Goal: Use online tool/utility: Utilize a website feature to perform a specific function

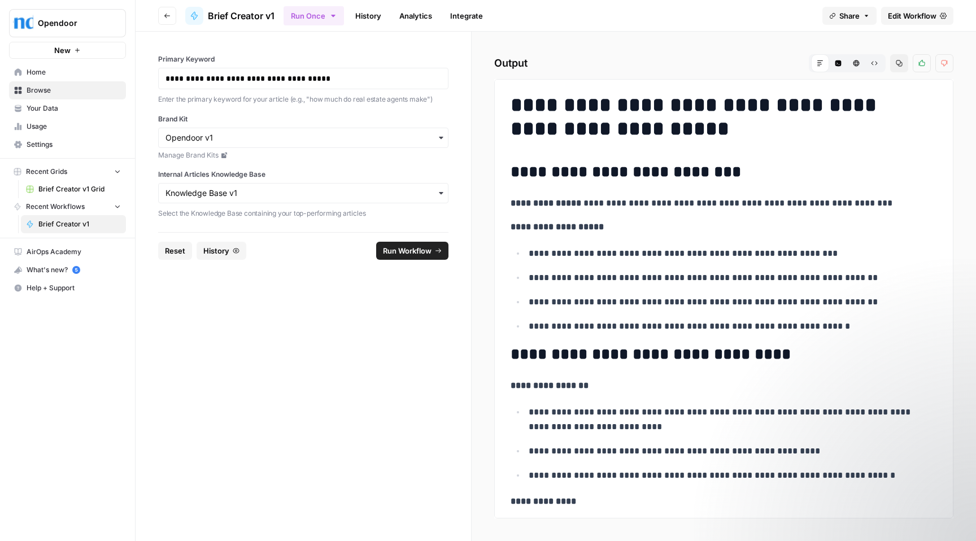
click at [44, 72] on span "Home" at bounding box center [74, 72] width 94 height 10
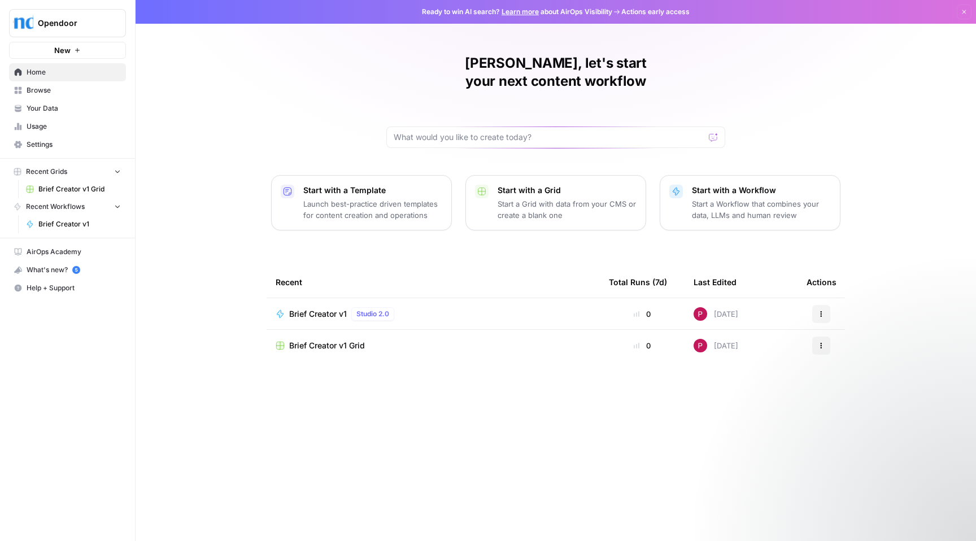
click at [319, 309] on span "Brief Creator v1" at bounding box center [318, 314] width 58 height 11
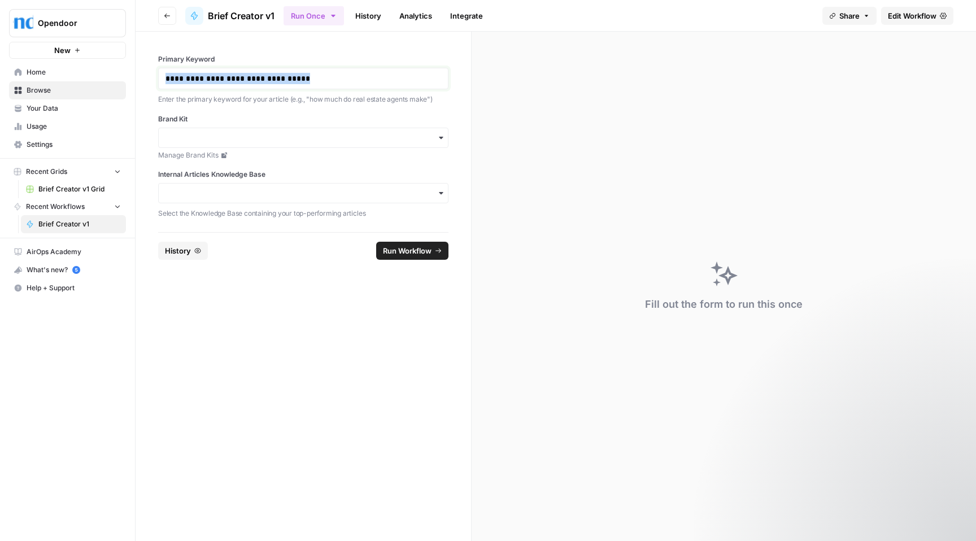
drag, startPoint x: 319, startPoint y: 80, endPoint x: 150, endPoint y: 77, distance: 169.0
click at [150, 77] on div "**********" at bounding box center [304, 132] width 336 height 201
click at [238, 138] on input "Brand Kit" at bounding box center [304, 137] width 276 height 11
click at [186, 175] on div "Opendoor v1" at bounding box center [303, 168] width 289 height 21
click at [262, 174] on label "Internal Articles Knowledge Base" at bounding box center [303, 175] width 290 height 10
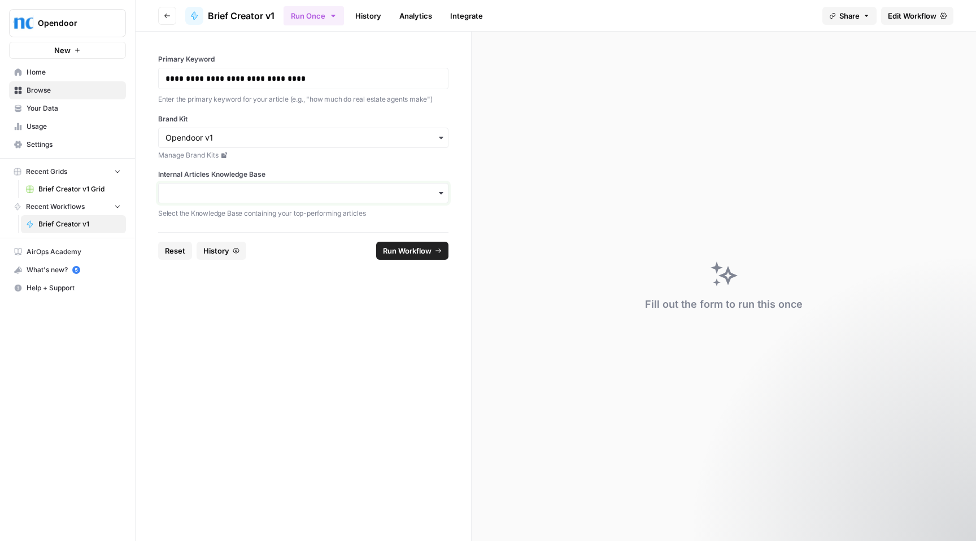
click at [262, 188] on input "Internal Articles Knowledge Base" at bounding box center [304, 193] width 276 height 11
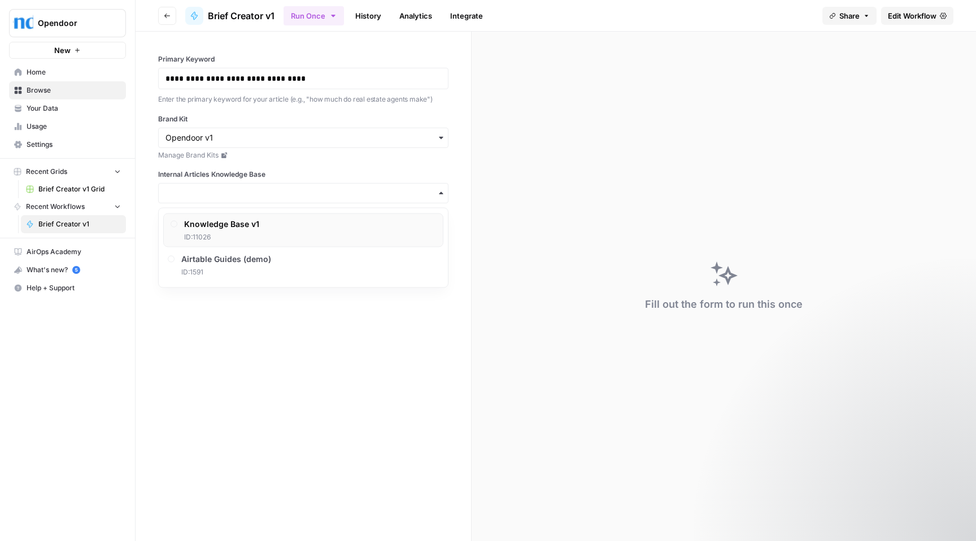
click at [228, 231] on div "Knowledge Base v1 ID: 11026" at bounding box center [221, 231] width 75 height 24
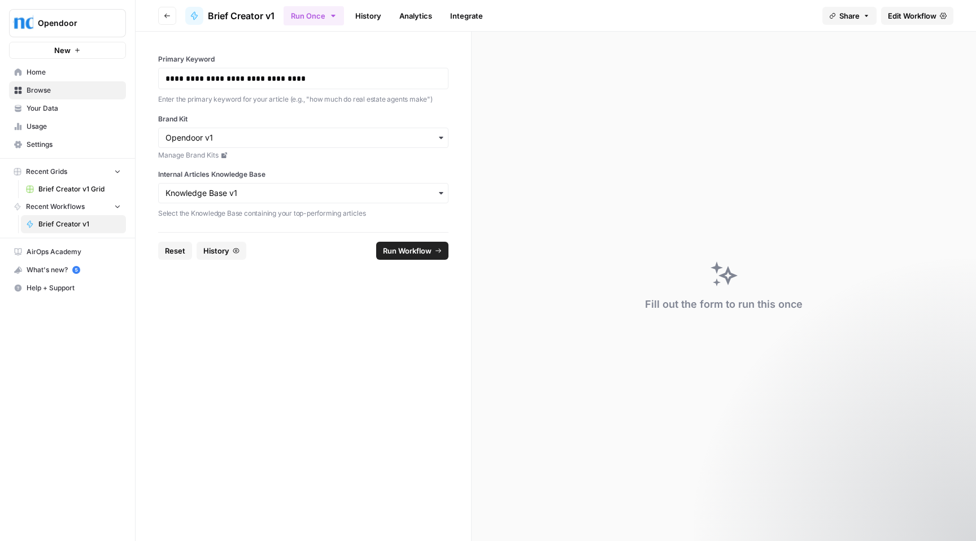
click at [404, 253] on span "Run Workflow" at bounding box center [407, 250] width 49 height 11
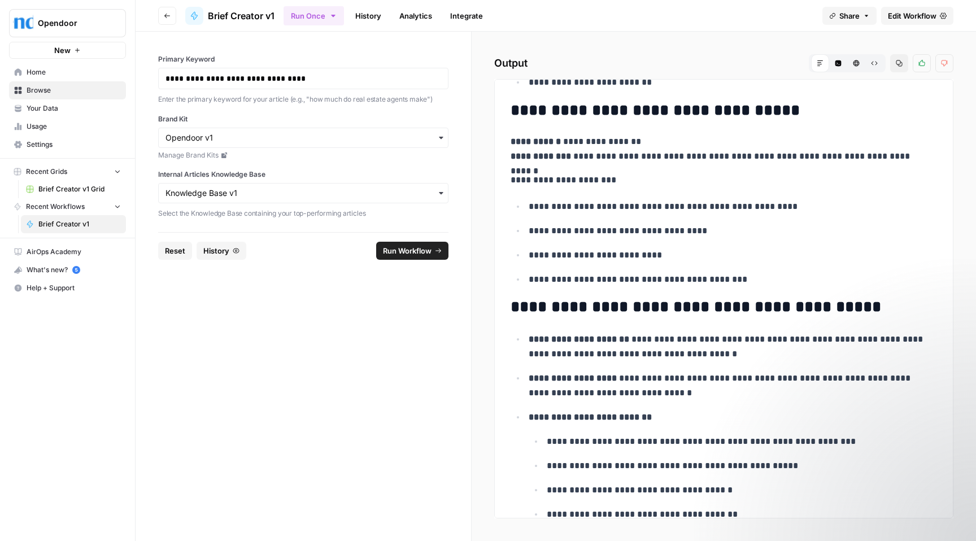
scroll to position [2980, 0]
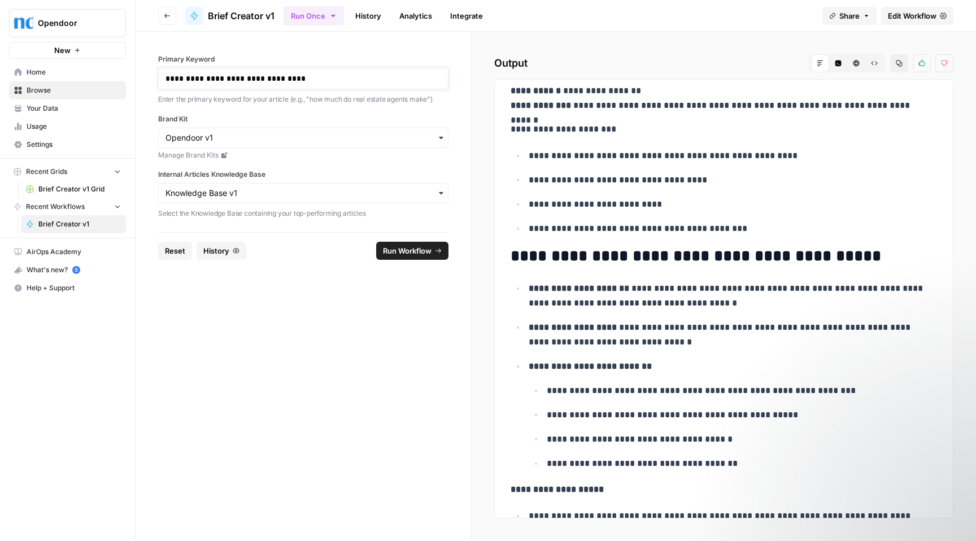
drag, startPoint x: 302, startPoint y: 77, endPoint x: 160, endPoint y: 73, distance: 141.9
click at [160, 73] on div "**********" at bounding box center [303, 78] width 290 height 21
copy link "**********"
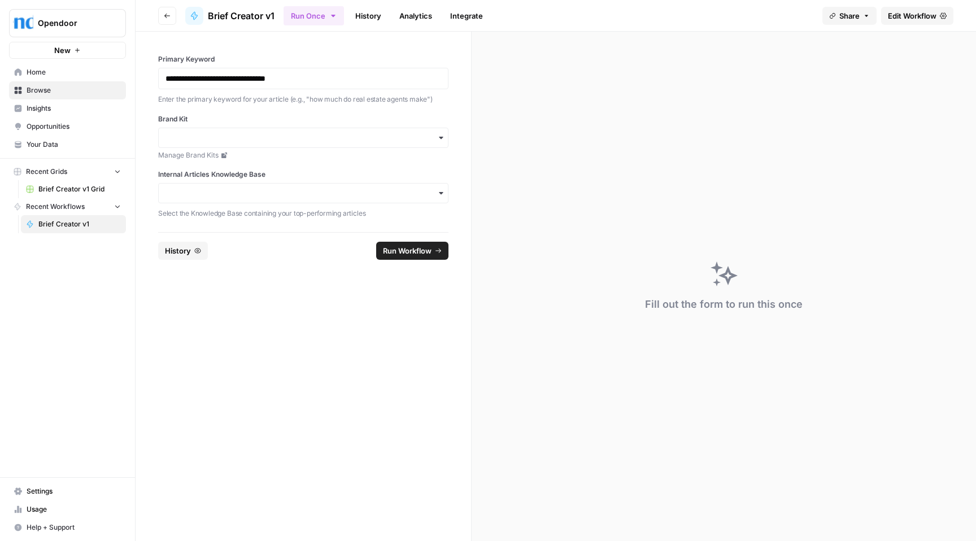
click at [57, 226] on span "Brief Creator v1" at bounding box center [79, 224] width 82 height 10
click at [415, 251] on span "Run Workflow" at bounding box center [407, 250] width 49 height 11
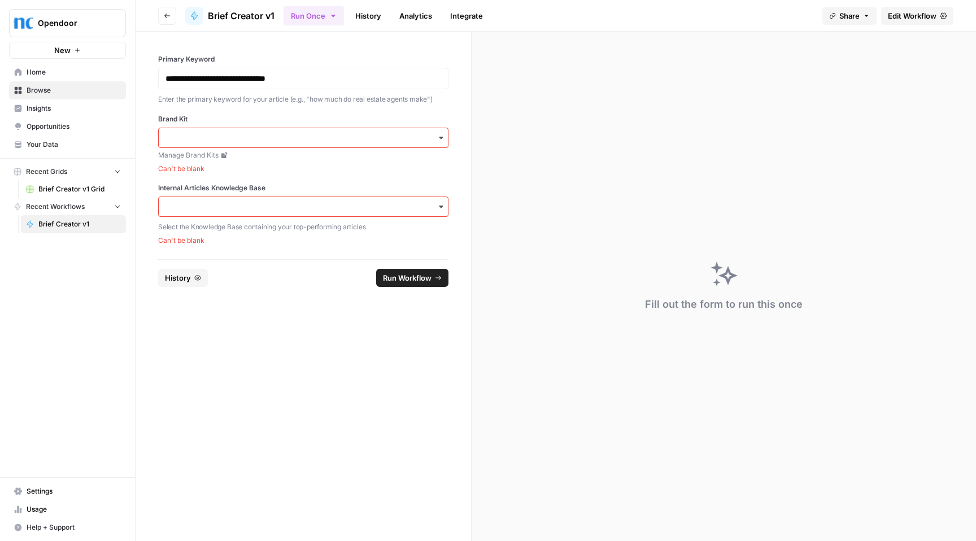
click at [120, 205] on icon "button" at bounding box center [118, 206] width 8 height 8
click at [120, 205] on icon "button" at bounding box center [118, 207] width 8 height 8
click at [80, 226] on span "Brief Creator v1" at bounding box center [79, 224] width 82 height 10
click at [919, 13] on span "Edit Workflow" at bounding box center [912, 15] width 49 height 11
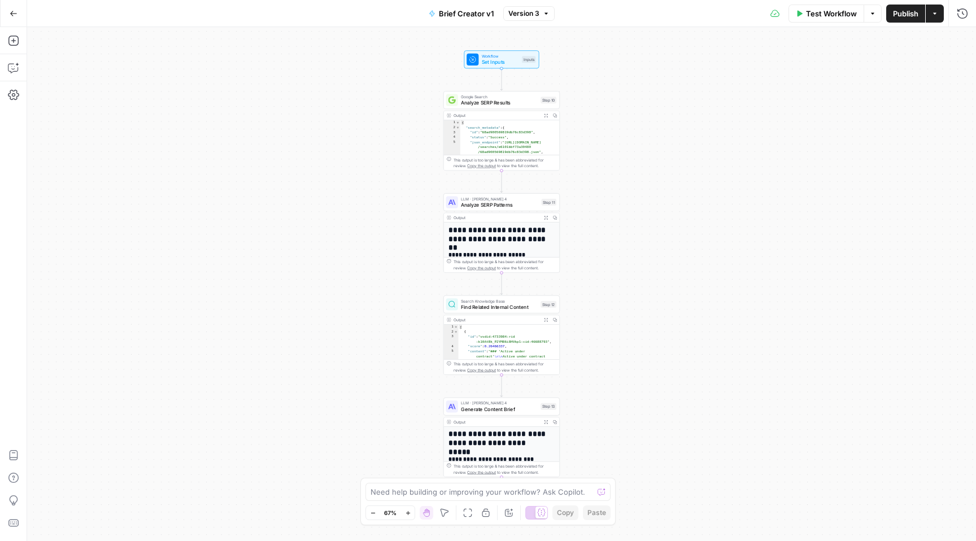
click at [530, 11] on span "Version 3" at bounding box center [524, 13] width 31 height 10
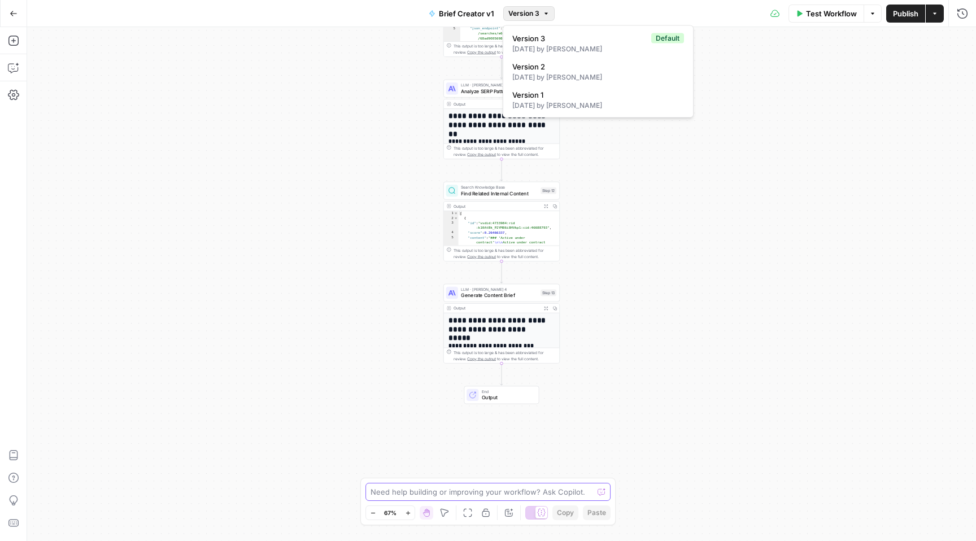
click at [495, 493] on textarea at bounding box center [482, 492] width 223 height 11
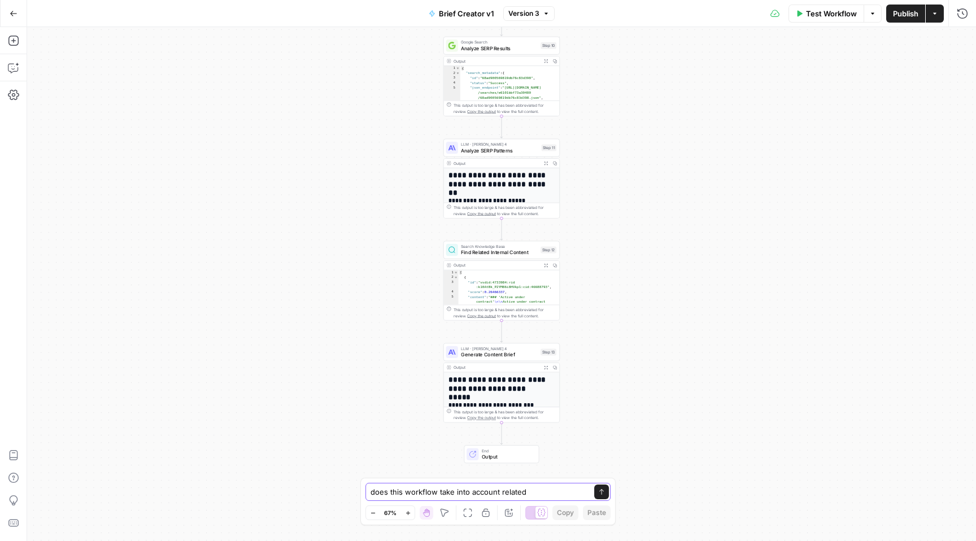
click at [498, 493] on textarea "does this workflow take into account related" at bounding box center [477, 492] width 212 height 11
click at [449, 494] on textarea "does this workflow take into account directly and semantically related" at bounding box center [476, 486] width 217 height 23
type textarea "does this workflow take into account directly and semantically related phrases?"
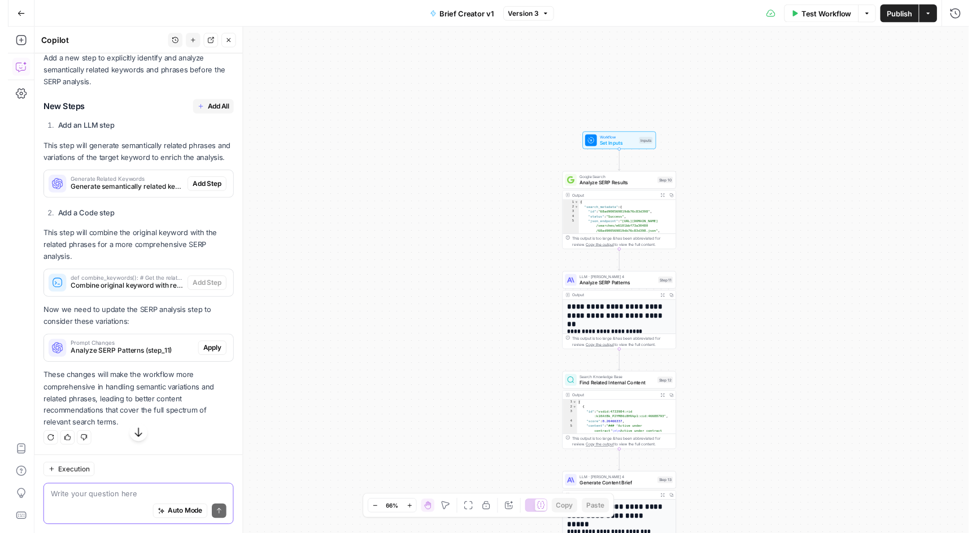
scroll to position [396, 0]
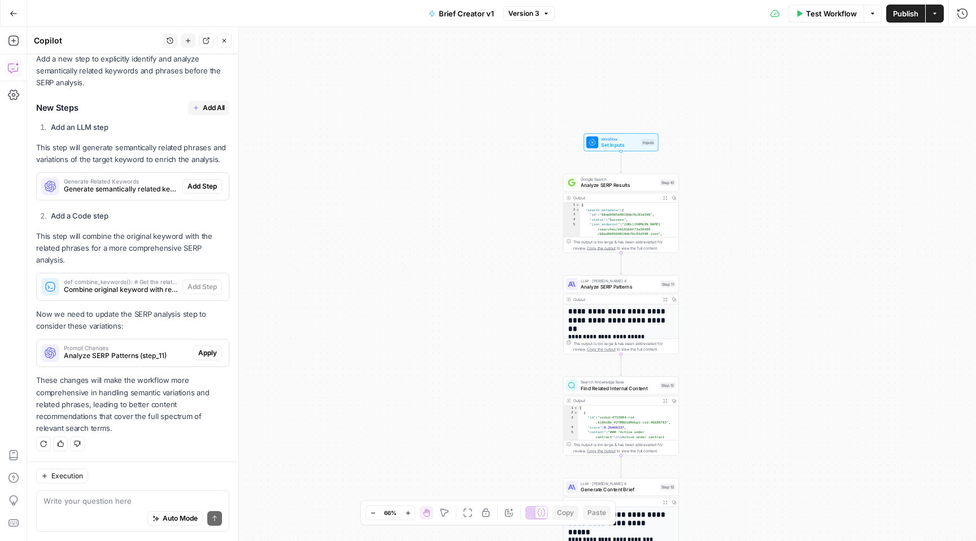
click at [203, 103] on span "Add All" at bounding box center [214, 108] width 22 height 10
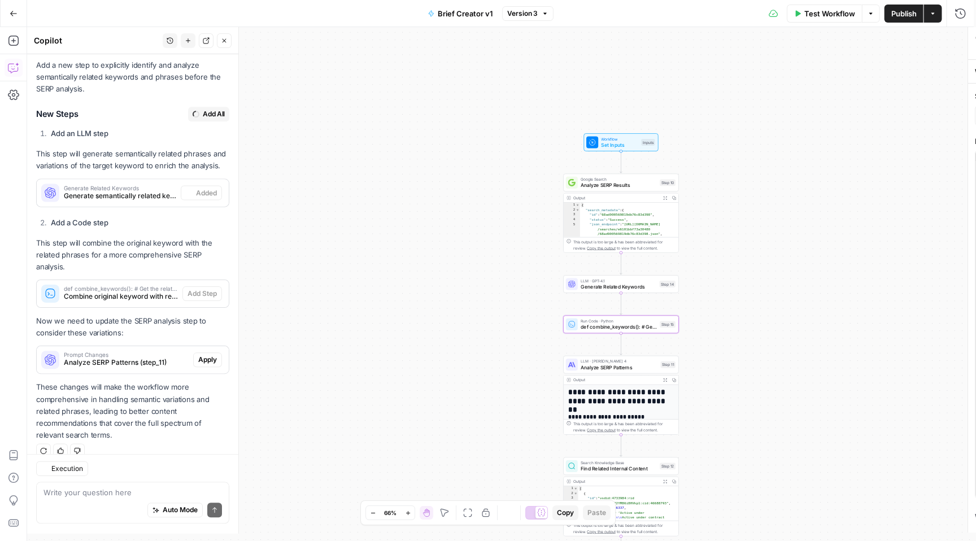
type textarea "def combine_keywords(): # Get the related keywords from previous step related_k…"
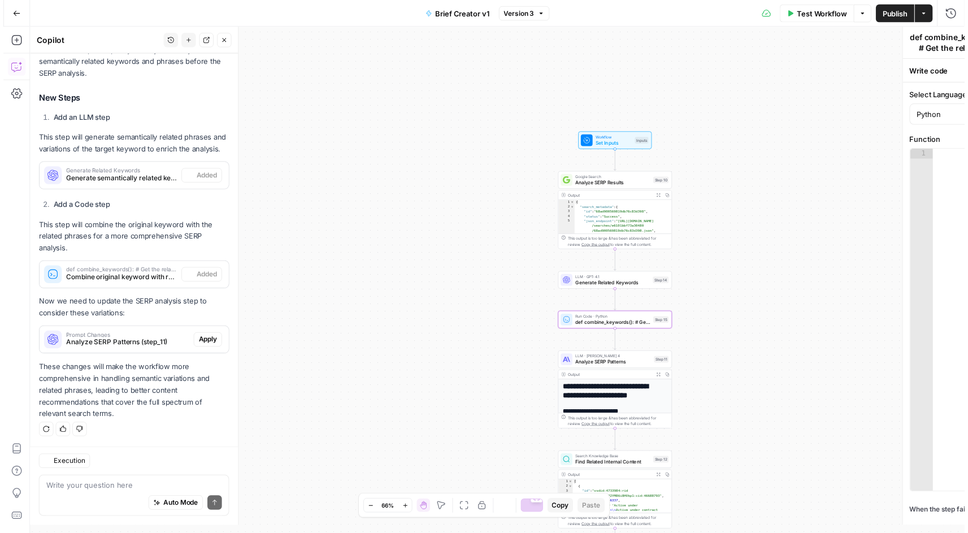
scroll to position [414, 0]
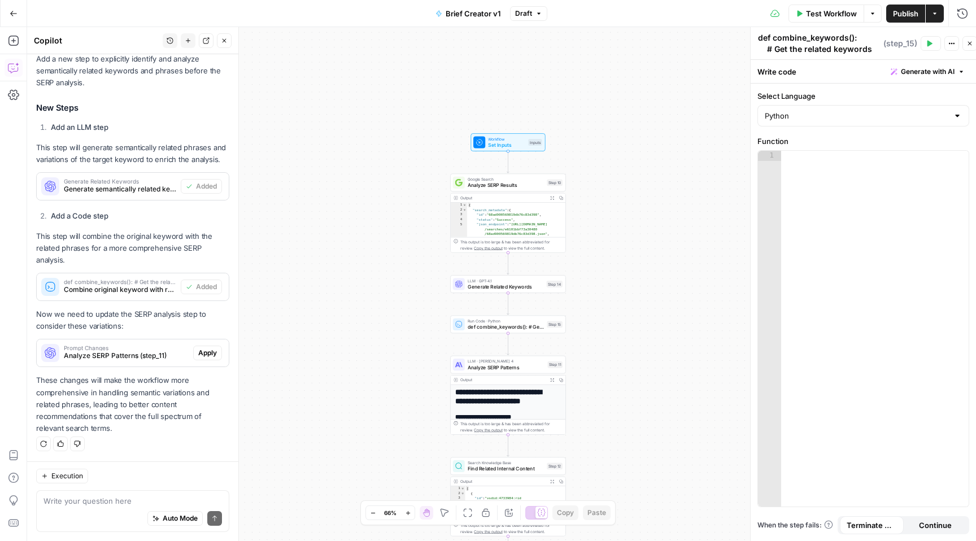
click at [833, 12] on span "Test Workflow" at bounding box center [831, 13] width 51 height 11
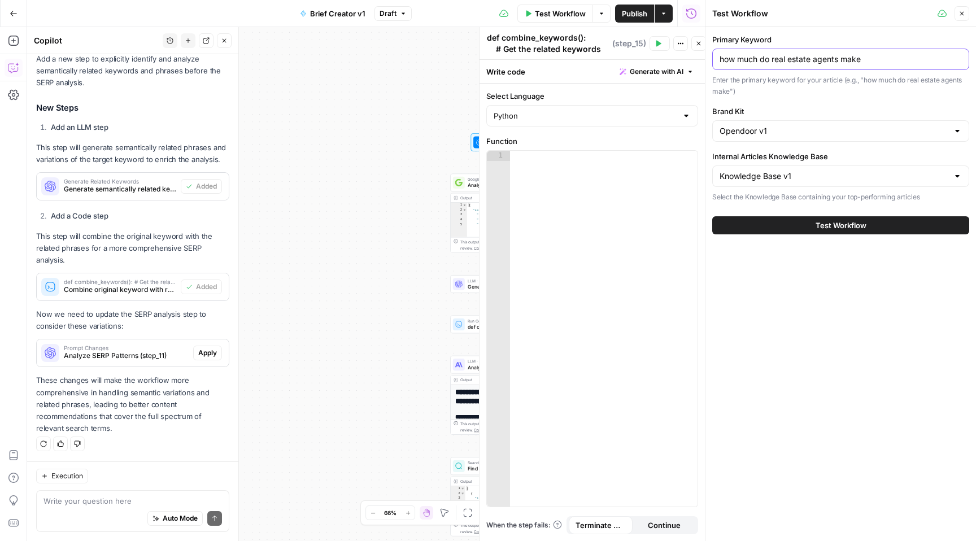
drag, startPoint x: 859, startPoint y: 60, endPoint x: 703, endPoint y: 57, distance: 156.6
click at [705, 57] on div "Test Workflow Close Primary Keyword how much do real estate agents make Enter t…" at bounding box center [840, 270] width 271 height 541
paste input "to sell my house fast for cash"
type input "how to sell my house fast for cash"
click at [836, 227] on span "Test Workflow" at bounding box center [841, 225] width 51 height 11
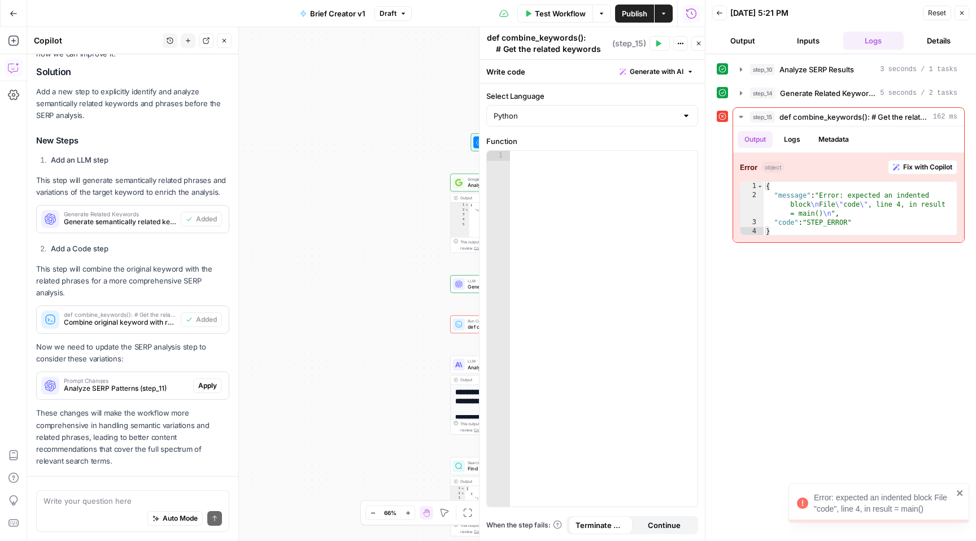
scroll to position [414, 0]
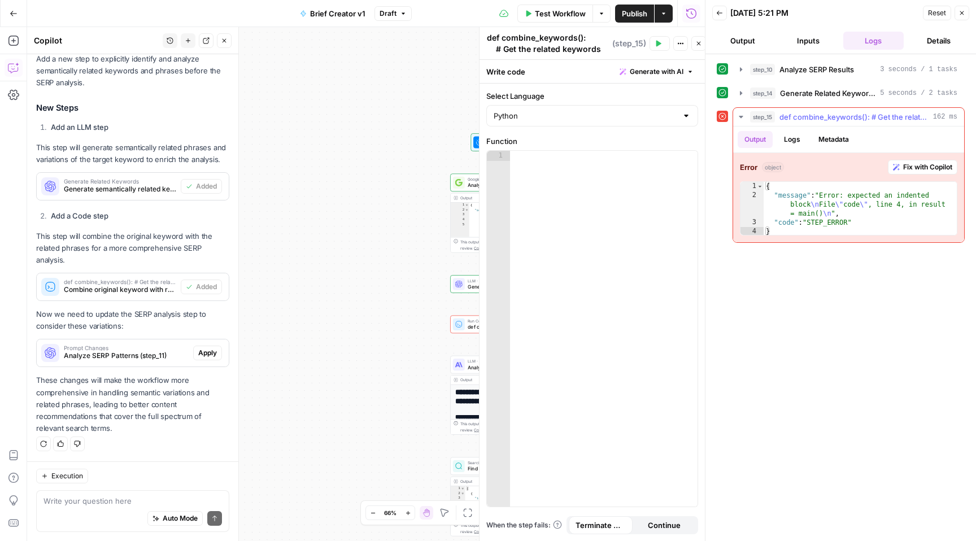
click at [934, 172] on button "Fix with Copilot" at bounding box center [923, 167] width 70 height 15
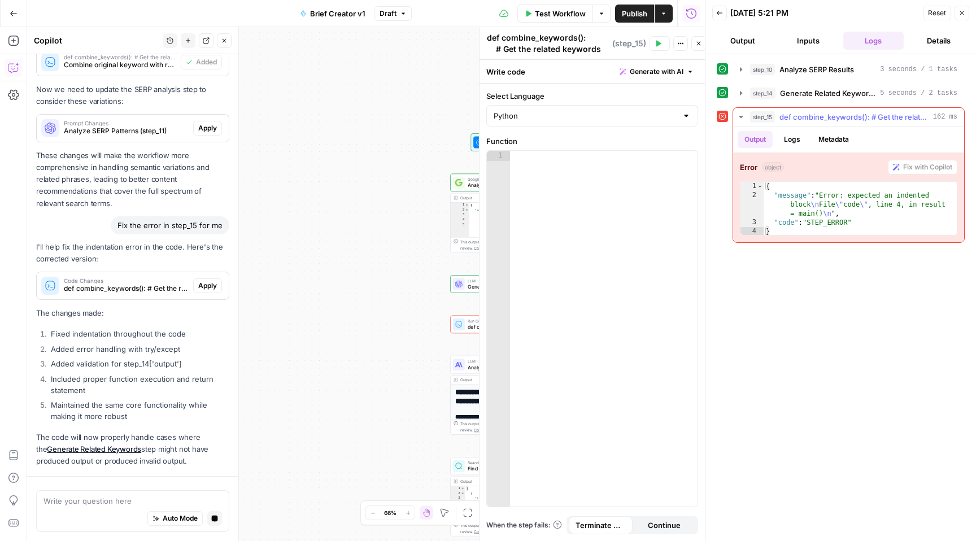
scroll to position [672, 0]
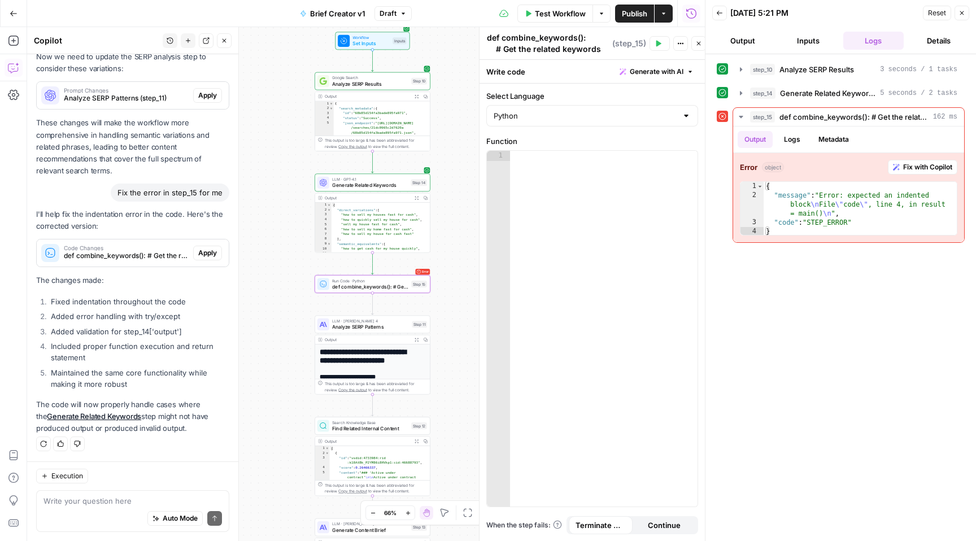
click at [199, 255] on span "Apply" at bounding box center [207, 253] width 19 height 10
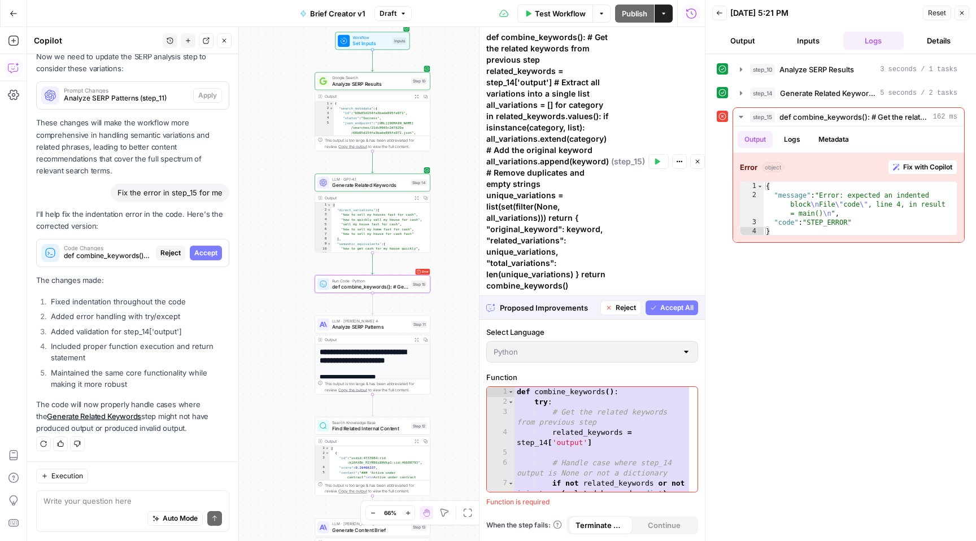
click at [195, 253] on span "Accept" at bounding box center [205, 253] width 23 height 10
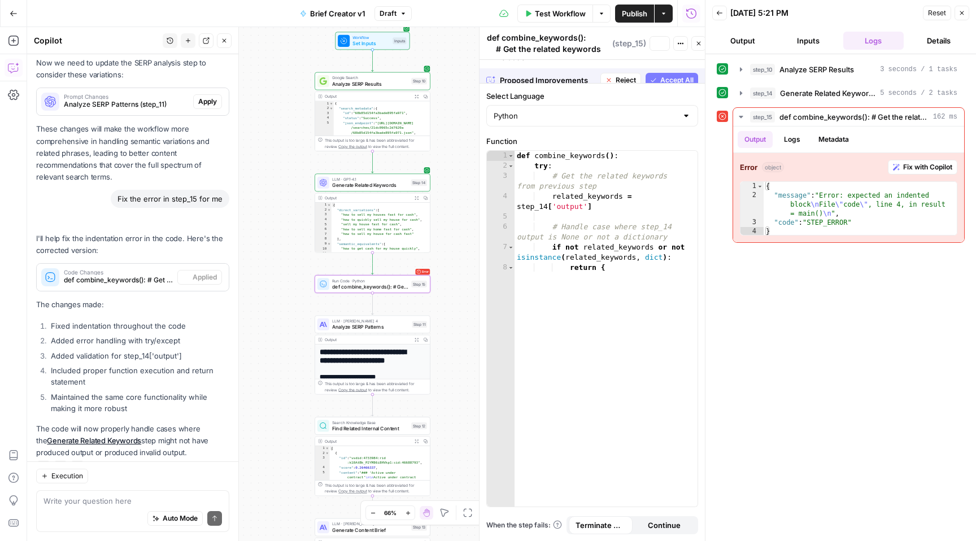
scroll to position [690, 0]
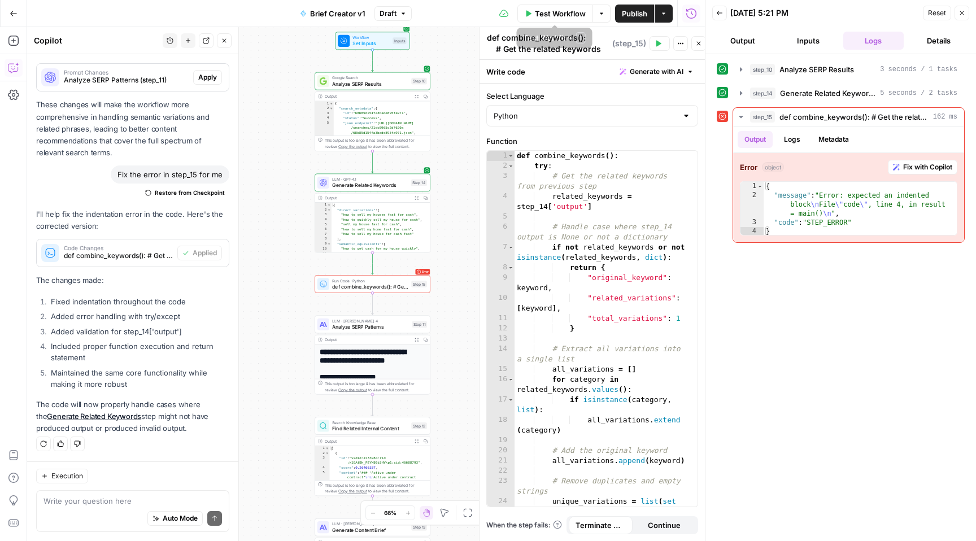
click at [550, 15] on span "Test Workflow" at bounding box center [560, 13] width 51 height 11
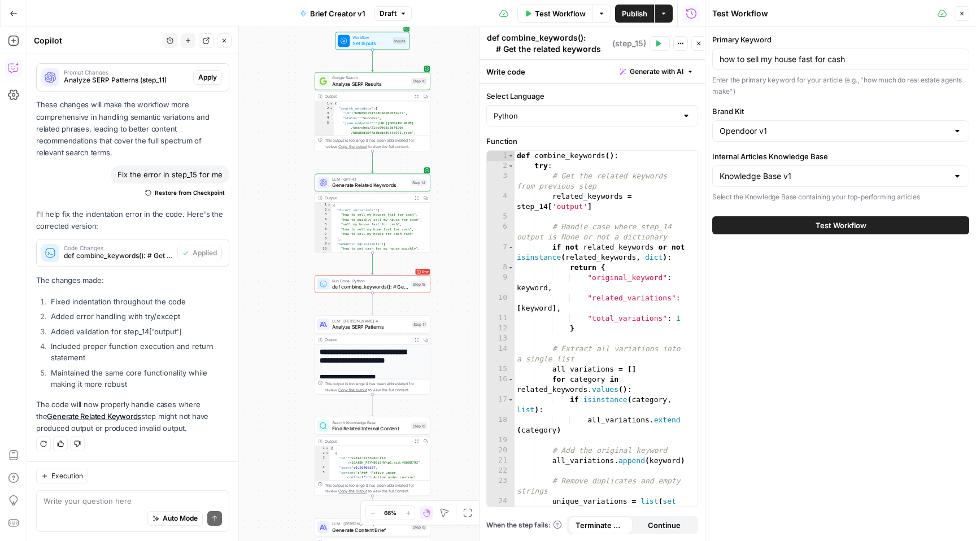
click at [922, 227] on button "Test Workflow" at bounding box center [841, 225] width 257 height 18
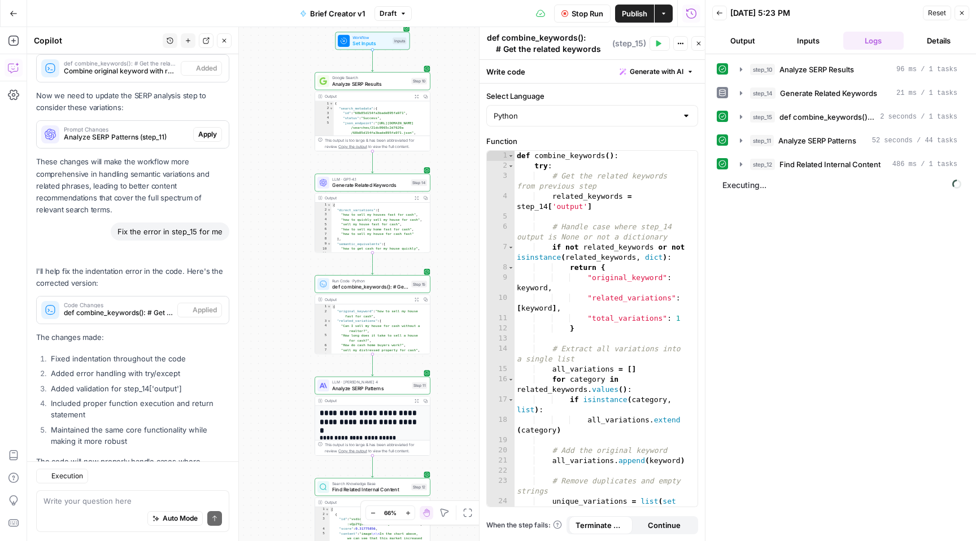
scroll to position [690, 0]
